Goal: Communication & Community: Answer question/provide support

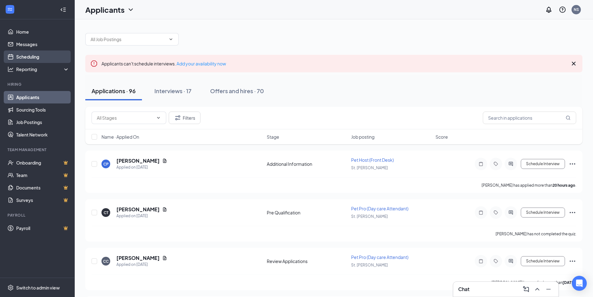
click at [45, 59] on link "Scheduling" at bounding box center [42, 56] width 53 height 12
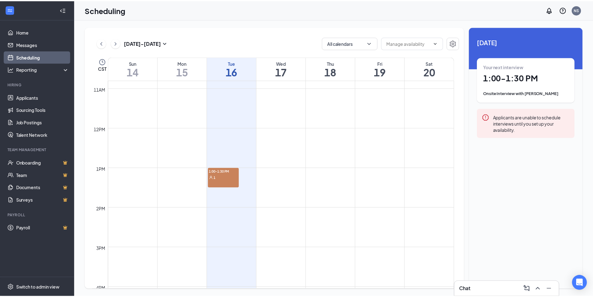
scroll to position [431, 0]
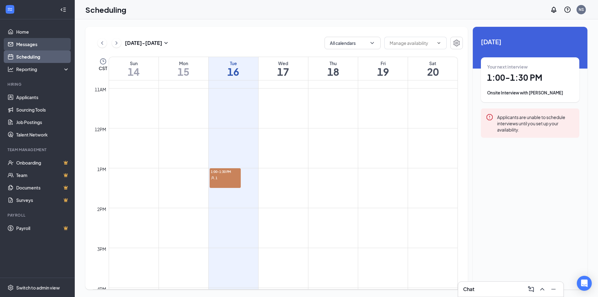
click at [41, 48] on link "Messages" at bounding box center [42, 44] width 53 height 12
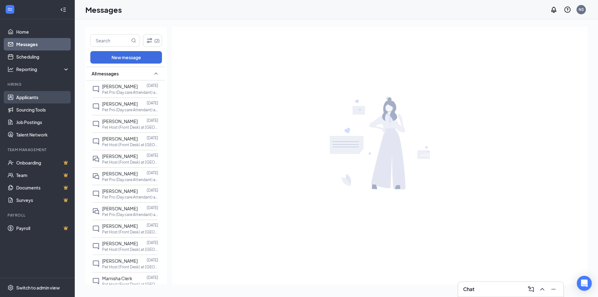
click at [42, 99] on link "Applicants" at bounding box center [42, 97] width 53 height 12
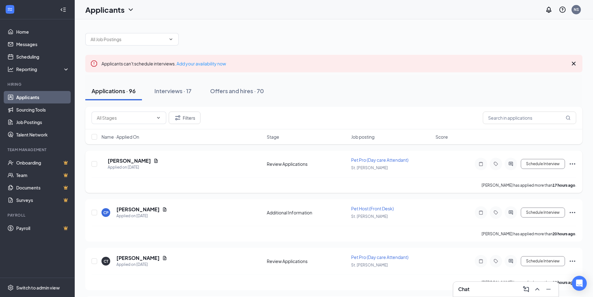
click at [158, 160] on icon "Document" at bounding box center [156, 161] width 3 height 4
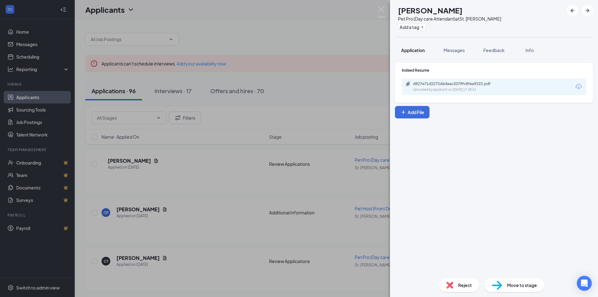
click at [426, 46] on button "Application" at bounding box center [413, 50] width 36 height 16
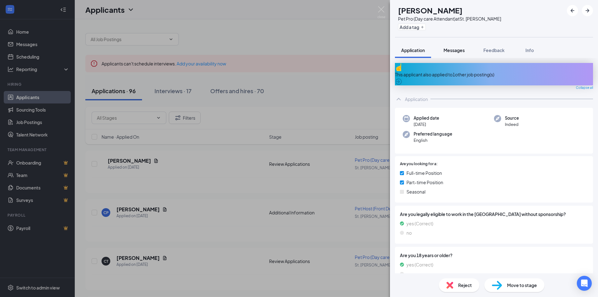
click at [450, 51] on span "Messages" at bounding box center [454, 50] width 21 height 6
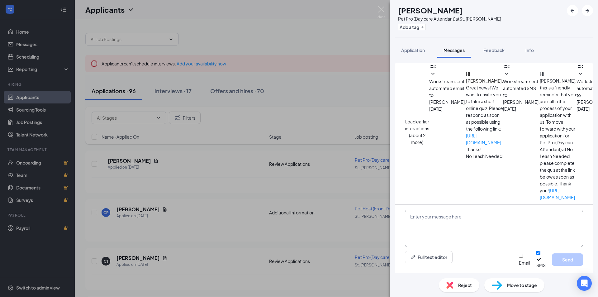
scroll to position [85, 0]
click at [442, 226] on textarea at bounding box center [494, 228] width 178 height 37
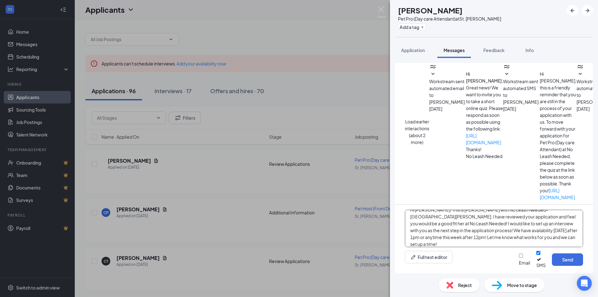
scroll to position [4, 0]
type textarea "Hi [PERSON_NAME]! This is [PERSON_NAME] with No Leash Needed- [GEOGRAPHIC_DATA]…"
click at [568, 259] on button "Send" at bounding box center [567, 259] width 31 height 12
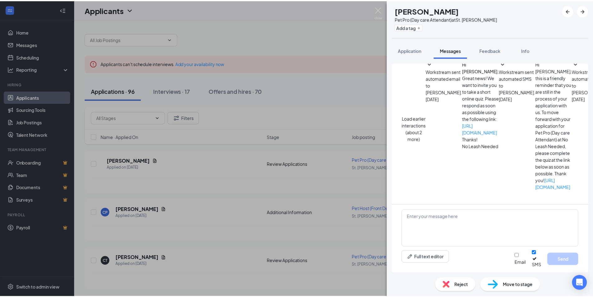
scroll to position [166, 0]
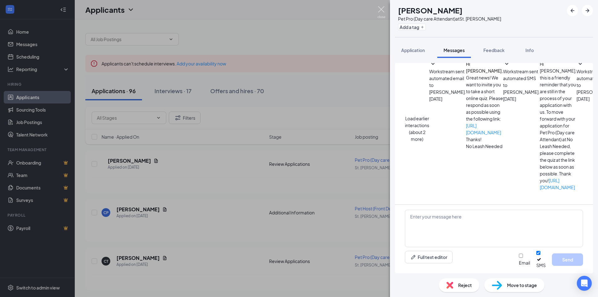
click at [384, 9] on img at bounding box center [382, 12] width 8 height 12
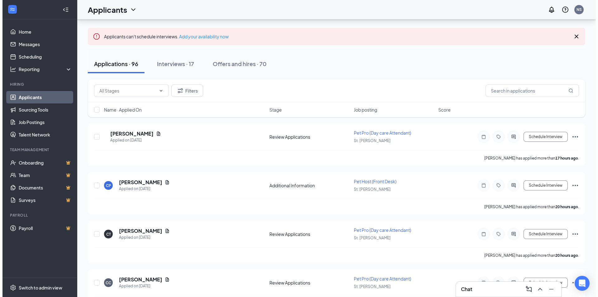
scroll to position [31, 0]
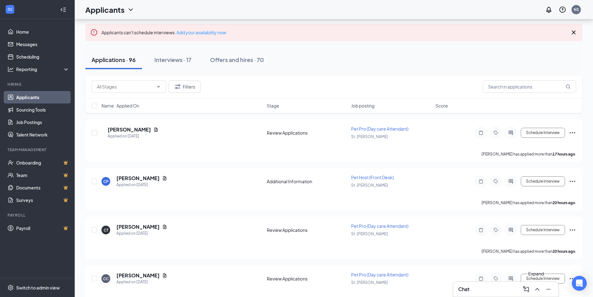
click at [538, 288] on icon "ChevronUp" at bounding box center [537, 288] width 7 height 7
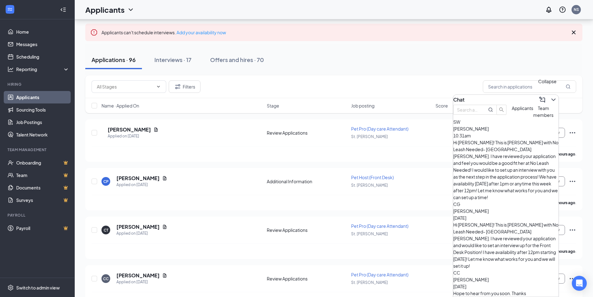
click at [548, 102] on div at bounding box center [553, 100] width 11 height 10
click at [548, 96] on div at bounding box center [553, 100] width 11 height 10
click at [552, 98] on icon "ChevronDown" at bounding box center [554, 99] width 4 height 2
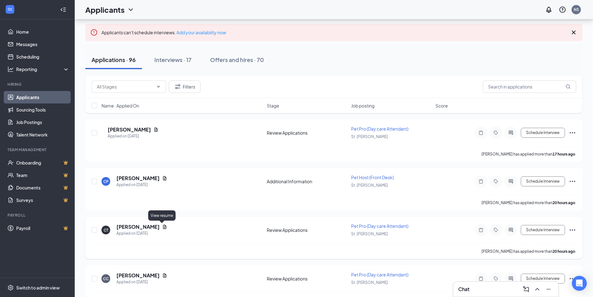
click at [162, 229] on icon "Document" at bounding box center [164, 226] width 5 height 5
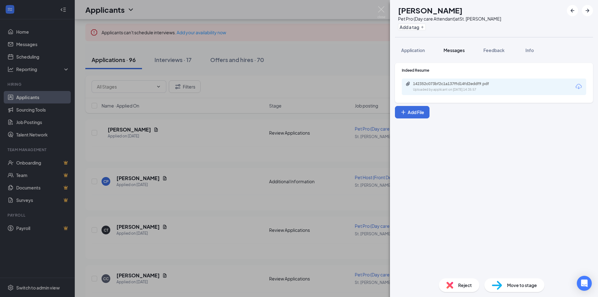
click at [462, 53] on button "Messages" at bounding box center [454, 50] width 34 height 16
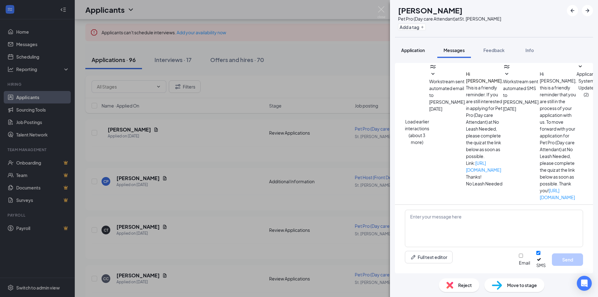
scroll to position [85, 0]
click at [421, 47] on span "Application" at bounding box center [413, 50] width 24 height 6
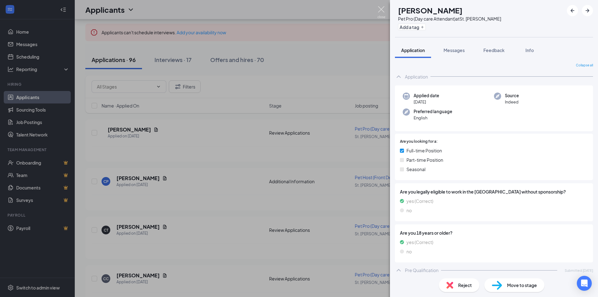
click at [383, 10] on img at bounding box center [382, 12] width 8 height 12
